Goal: Contribute content

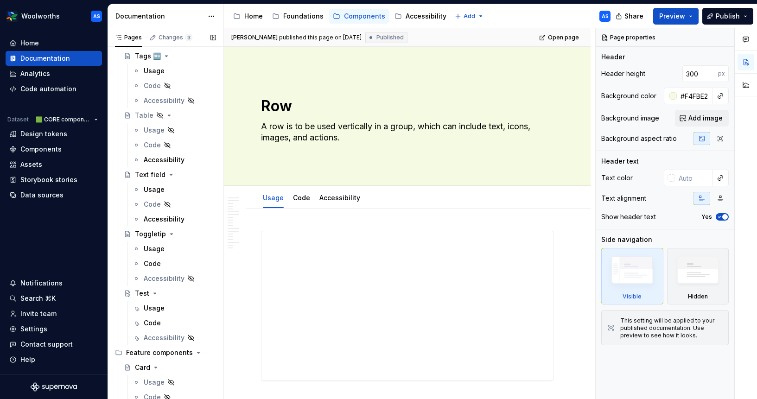
scroll to position [1318, 0]
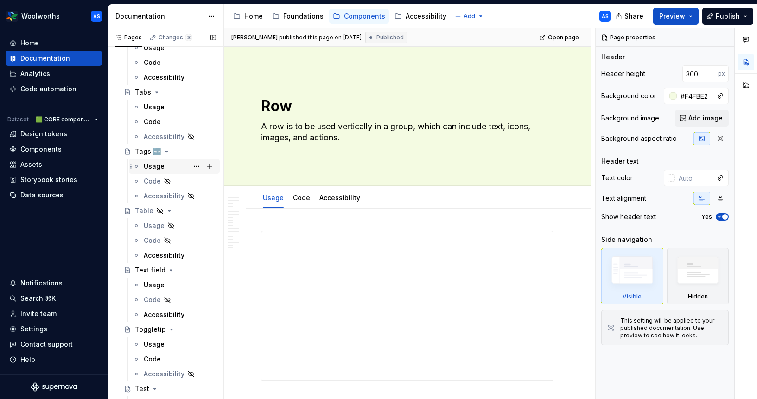
click at [172, 162] on div "Usage" at bounding box center [180, 166] width 72 height 13
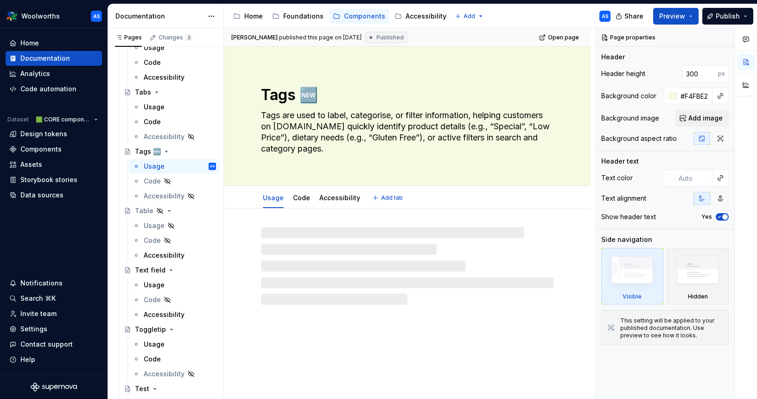
click at [404, 122] on textarea "Tags are used to label, categorise, or filter information, helping customers on…" at bounding box center [405, 132] width 293 height 48
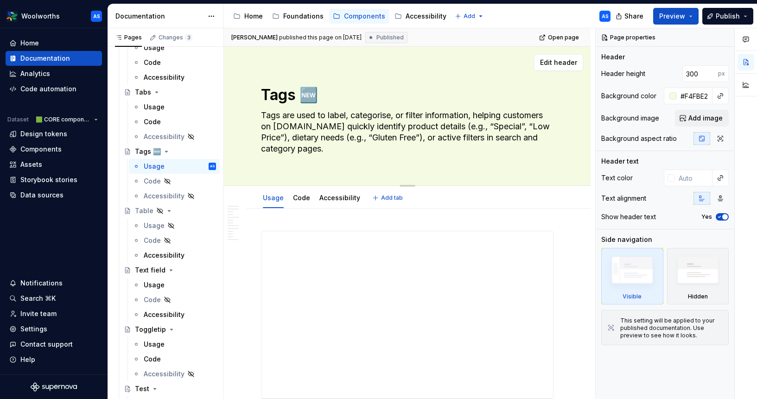
click at [398, 129] on textarea "Tags are used to label, categorise, or filter information, helping customers on…" at bounding box center [405, 132] width 293 height 48
drag, startPoint x: 354, startPoint y: 126, endPoint x: 260, endPoint y: 126, distance: 94.6
click at [260, 126] on textarea "Tags are used to label, categorise, or filter information, helping customers on…" at bounding box center [405, 132] width 293 height 48
type textarea "*"
type textarea "Tags are used to label, categorise, or filter information, helping customers qu…"
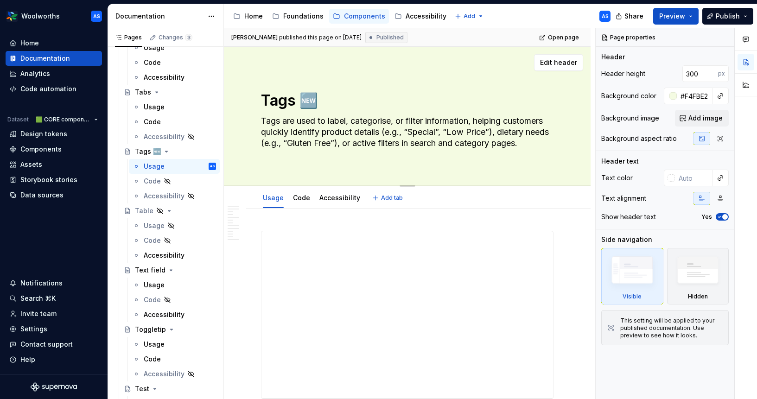
type textarea "*"
type textarea "Tags are used to label, categorise, or filter information, helping customers qu…"
drag, startPoint x: 382, startPoint y: 132, endPoint x: 496, endPoint y: 132, distance: 113.6
click at [496, 132] on textarea "Tags are used to label, categorise, or filter information, helping customers qu…" at bounding box center [405, 132] width 293 height 37
drag, startPoint x: 496, startPoint y: 132, endPoint x: 498, endPoint y: 138, distance: 5.9
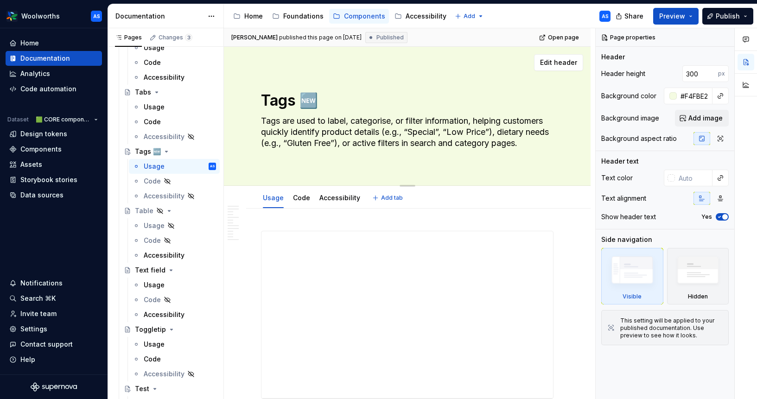
click at [496, 132] on textarea "Tags are used to label, categorise, or filter information, helping customers qu…" at bounding box center [405, 132] width 293 height 37
drag, startPoint x: 497, startPoint y: 131, endPoint x: 383, endPoint y: 130, distance: 114.6
click at [383, 130] on textarea "Tags are used to label, categorise, or filter information, helping customers qu…" at bounding box center [405, 132] width 293 height 37
type textarea "*"
type textarea "Tags are used to label, categorise, or filter information, helping customers qu…"
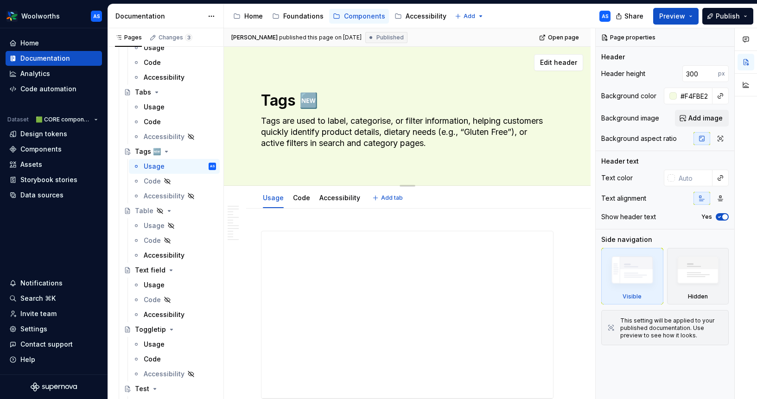
type textarea "*"
drag, startPoint x: 456, startPoint y: 130, endPoint x: 522, endPoint y: 130, distance: 66.3
click at [522, 130] on textarea "Tags are used to label, categorise, or filter information, helping customers qu…" at bounding box center [405, 132] width 293 height 37
type textarea "Tags are used to label, categorise, or filter information, helping customers qu…"
click at [388, 147] on textarea "Tags are used to label, categorise, or filter information, helping customers qu…" at bounding box center [405, 132] width 293 height 37
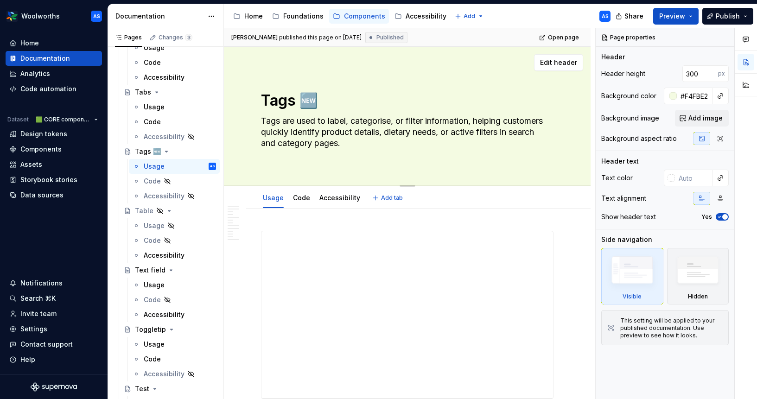
click at [471, 133] on textarea "Tags are used to label, categorise, or filter information, helping customers qu…" at bounding box center [405, 132] width 293 height 37
drag, startPoint x: 462, startPoint y: 132, endPoint x: 456, endPoint y: 134, distance: 6.8
click at [462, 132] on textarea "Tags are used to label, categorise, or filter information, helping customers qu…" at bounding box center [405, 132] width 293 height 37
drag, startPoint x: 474, startPoint y: 131, endPoint x: 505, endPoint y: 132, distance: 31.1
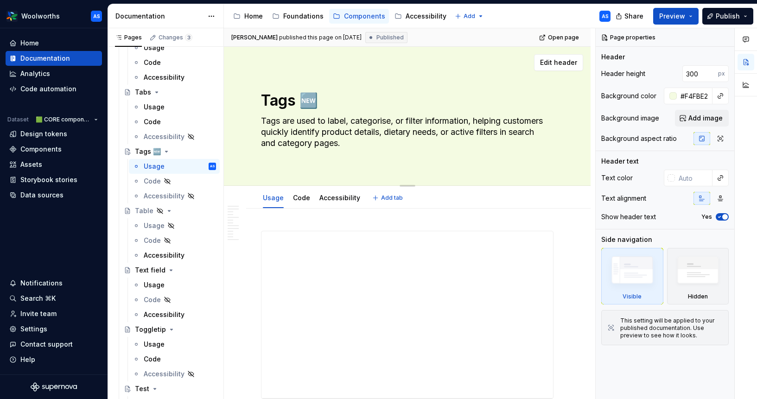
click at [505, 132] on textarea "Tags are used to label, categorise, or filter information, helping customers qu…" at bounding box center [405, 132] width 293 height 37
type textarea "*"
type textarea "Tags are used to label, categorise, or filter information, helping customers qu…"
type textarea "*"
type textarea "Tags are used to label, categorise, or filter information, helping customers qu…"
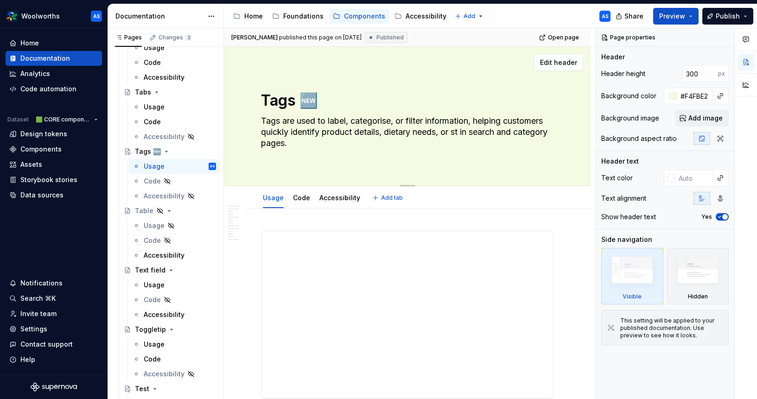
type textarea "*"
type textarea "Tags are used to label, categorise, or filter information, helping customers qu…"
type textarea "*"
type textarea "Tags are used to label, categorise, or filter information, helping customers qu…"
type textarea "*"
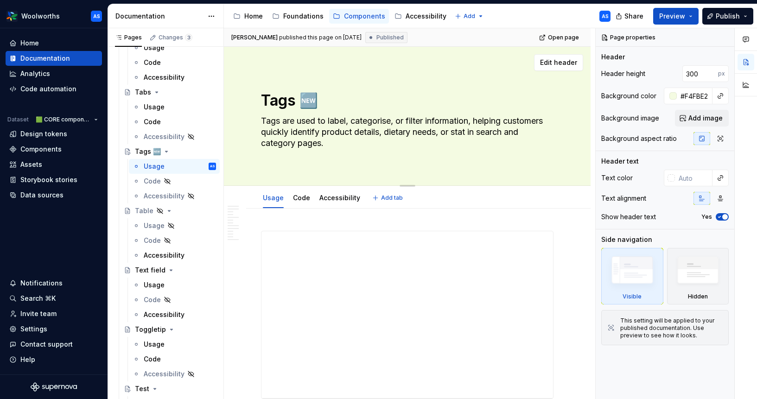
type textarea "Tags are used to label, categorise, or filter information, helping customers qu…"
type textarea "*"
type textarea "Tags are used to label, categorise, or filter information, helping customers qu…"
type textarea "*"
drag, startPoint x: 480, startPoint y: 133, endPoint x: 512, endPoint y: 155, distance: 38.7
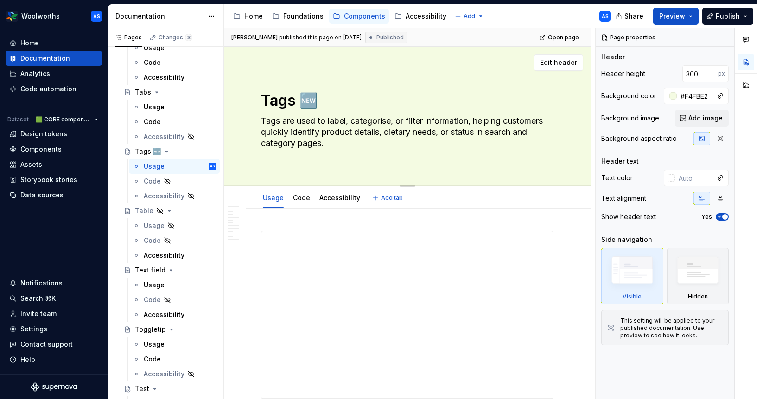
click at [512, 155] on div "Tags 🆕 Tags are used to label, categorise, or filter information, helping custo…" at bounding box center [407, 116] width 293 height 113
type textarea "Tags are used to label, categorise, or filter information, helping customers qu…"
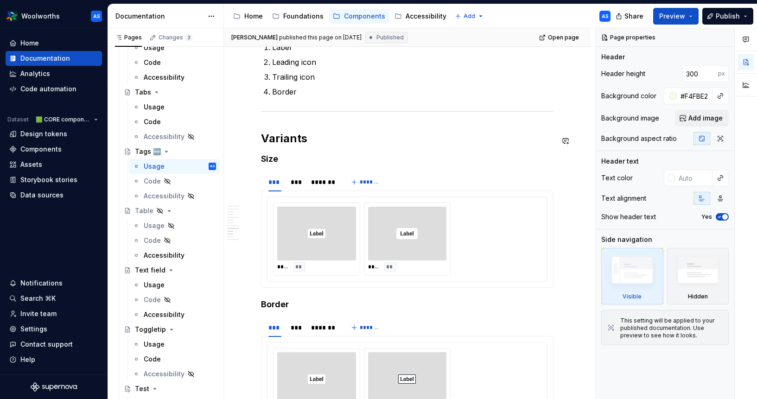
scroll to position [1791, 0]
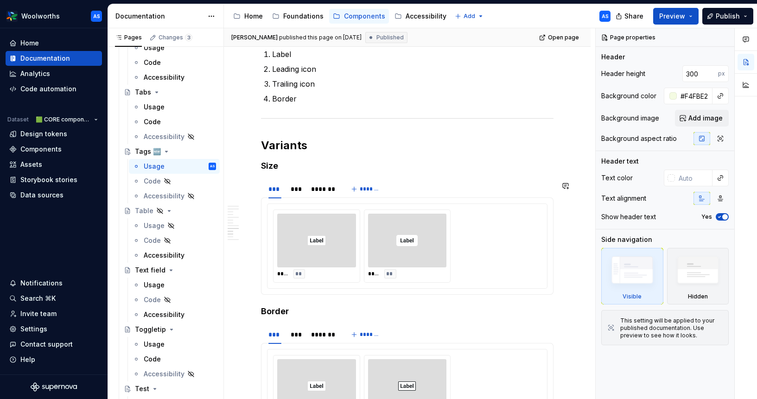
type textarea "*"
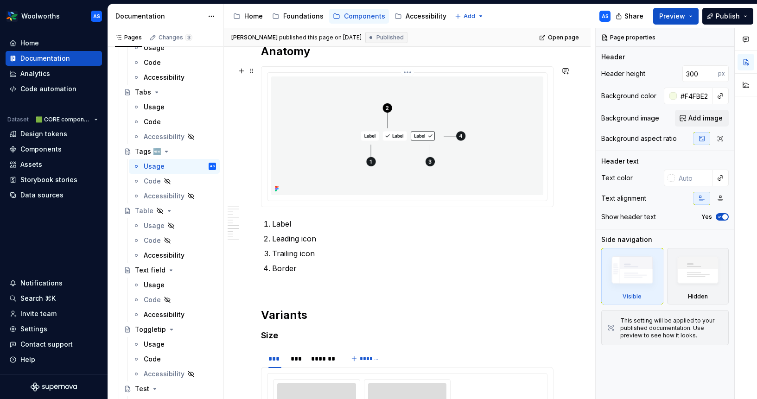
scroll to position [1334, 0]
type textarea "Tags are used to label, categorise, or filter information, helping customers qu…"
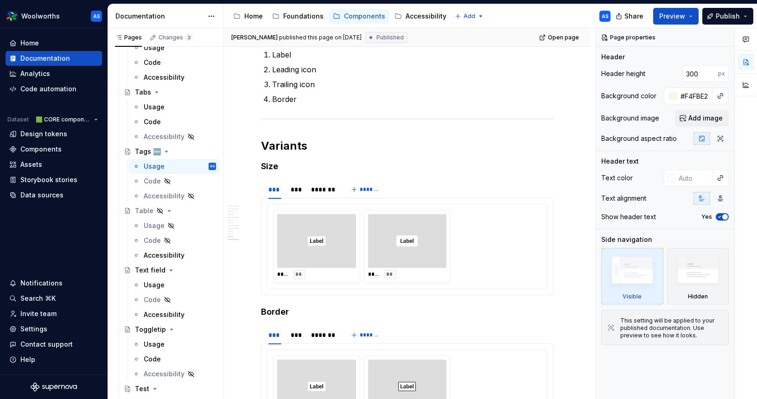
scroll to position [2090, 0]
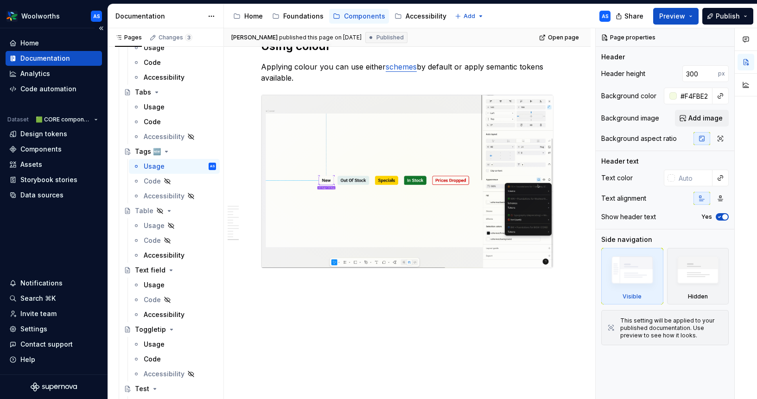
type textarea "*"
